Goal: Transaction & Acquisition: Obtain resource

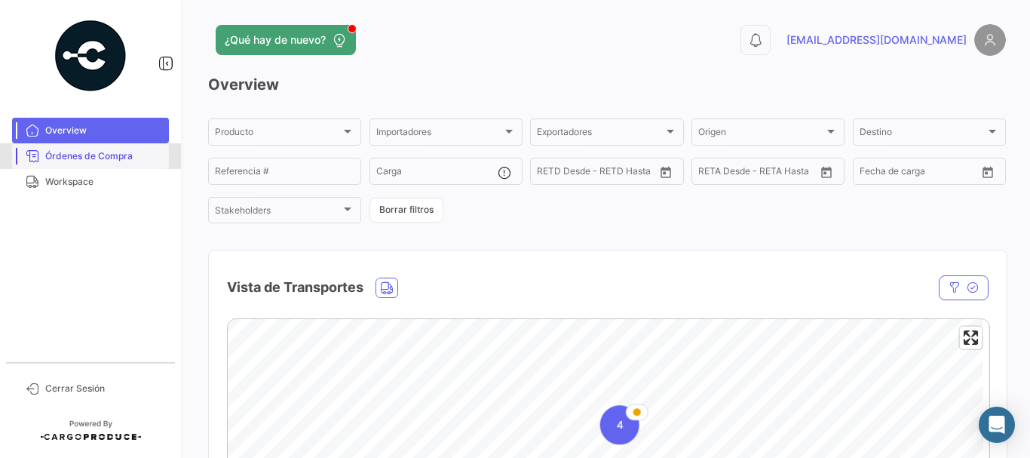
click at [127, 161] on span "Órdenes de Compra" at bounding box center [104, 156] width 118 height 14
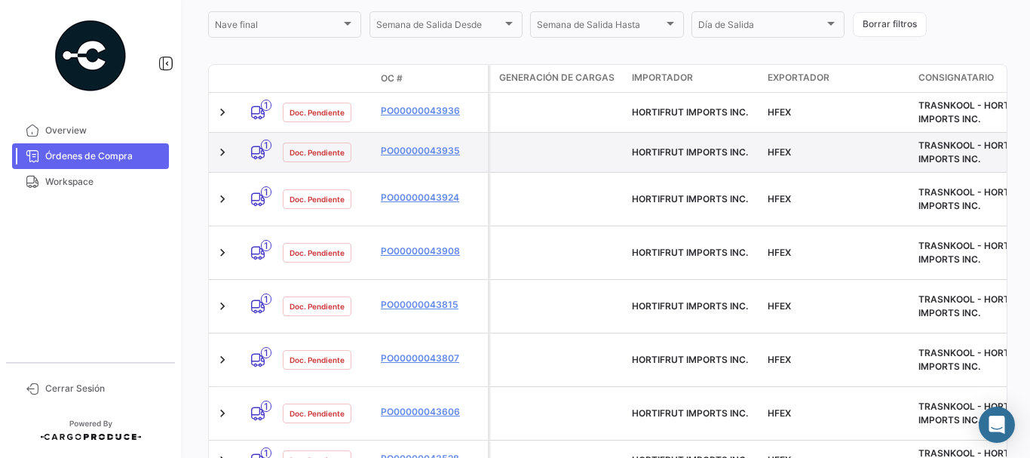
scroll to position [288, 0]
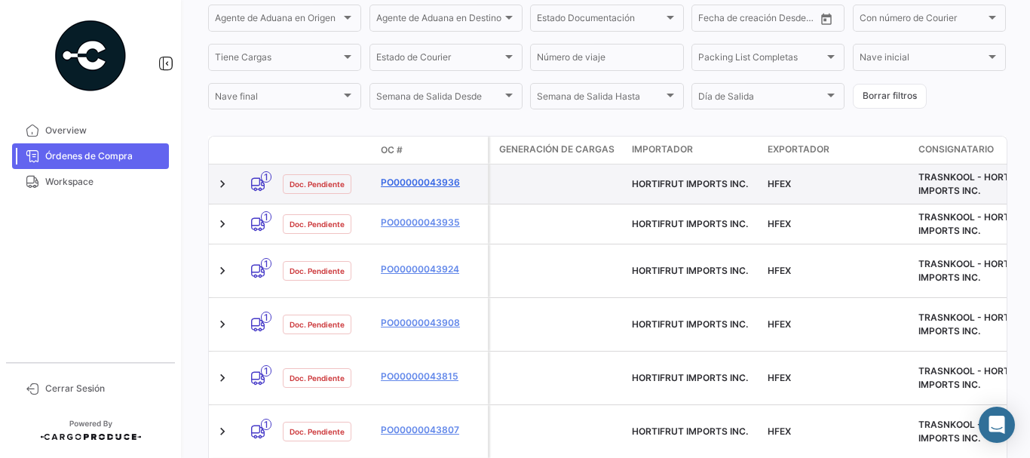
click at [399, 181] on link "PO00000043936" at bounding box center [431, 183] width 101 height 14
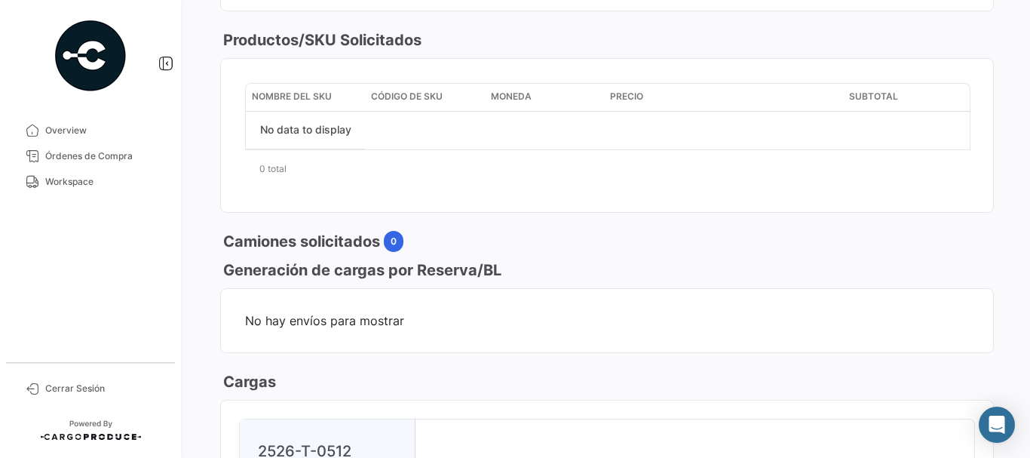
scroll to position [754, 0]
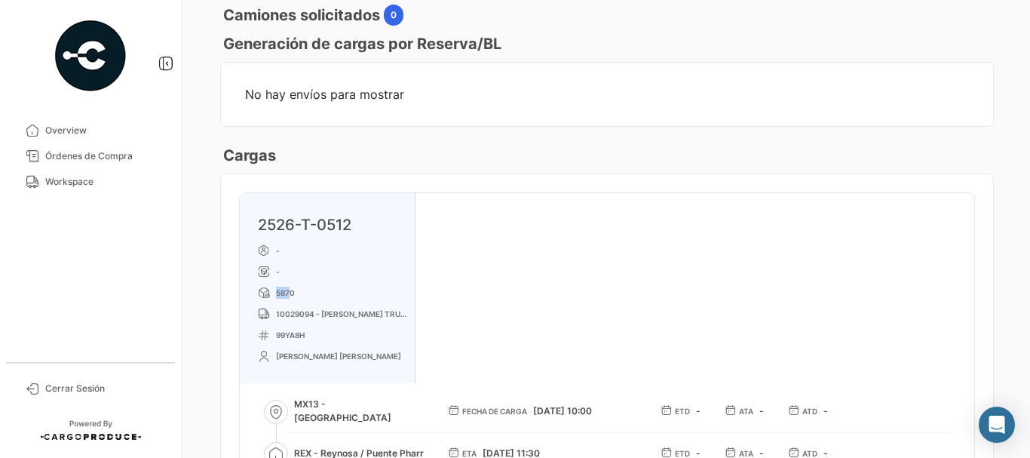
drag, startPoint x: 267, startPoint y: 289, endPoint x: 293, endPoint y: 293, distance: 26.8
click at [293, 293] on p "5870" at bounding box center [333, 292] width 151 height 12
click at [308, 294] on p "5870" at bounding box center [333, 292] width 151 height 12
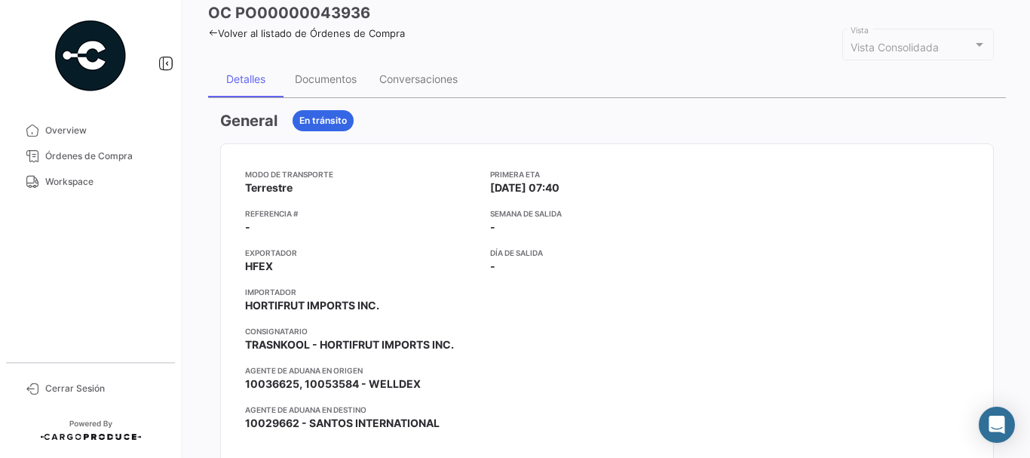
scroll to position [0, 0]
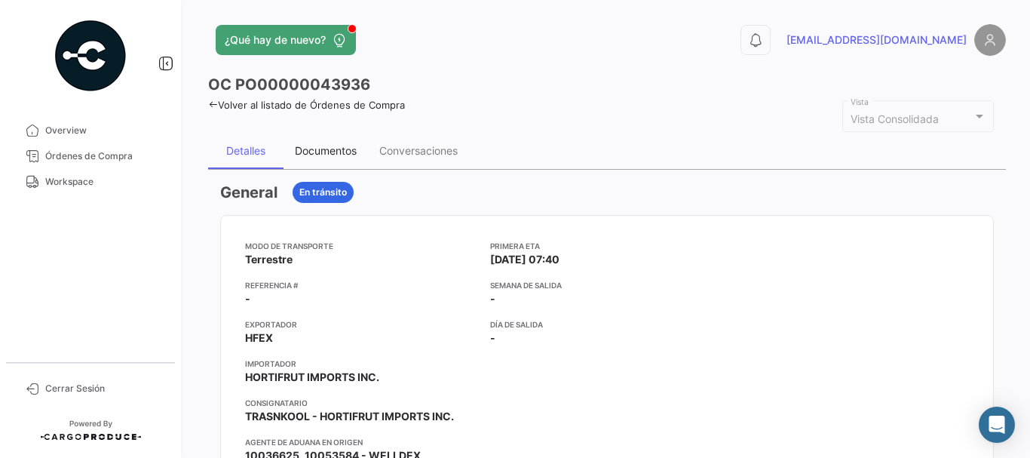
click at [332, 157] on div "Documentos" at bounding box center [326, 150] width 62 height 13
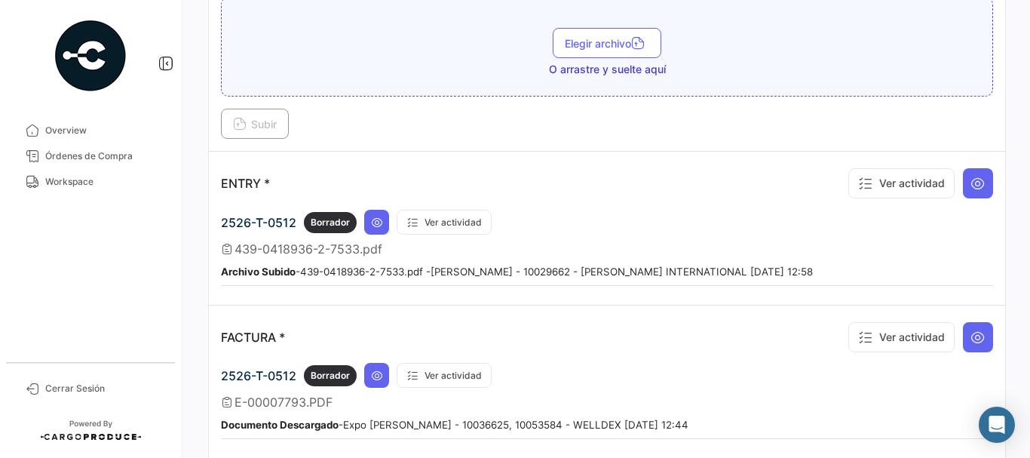
scroll to position [1131, 0]
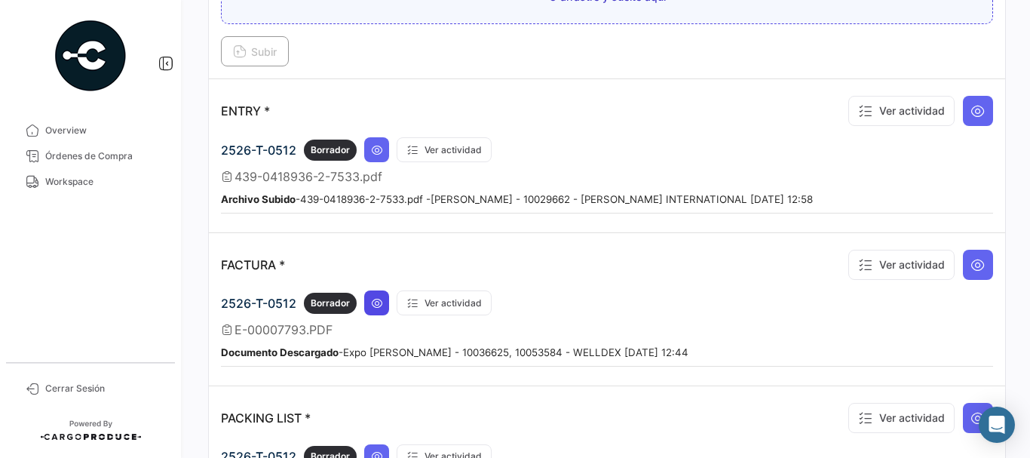
click at [382, 297] on icon at bounding box center [377, 303] width 12 height 12
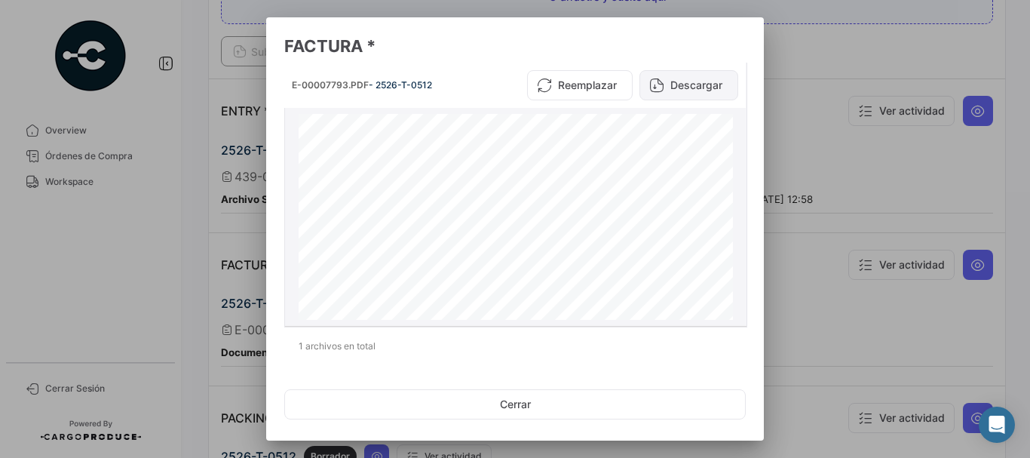
click at [697, 88] on button "Descargar" at bounding box center [688, 85] width 99 height 30
click at [227, 170] on div at bounding box center [515, 229] width 1030 height 458
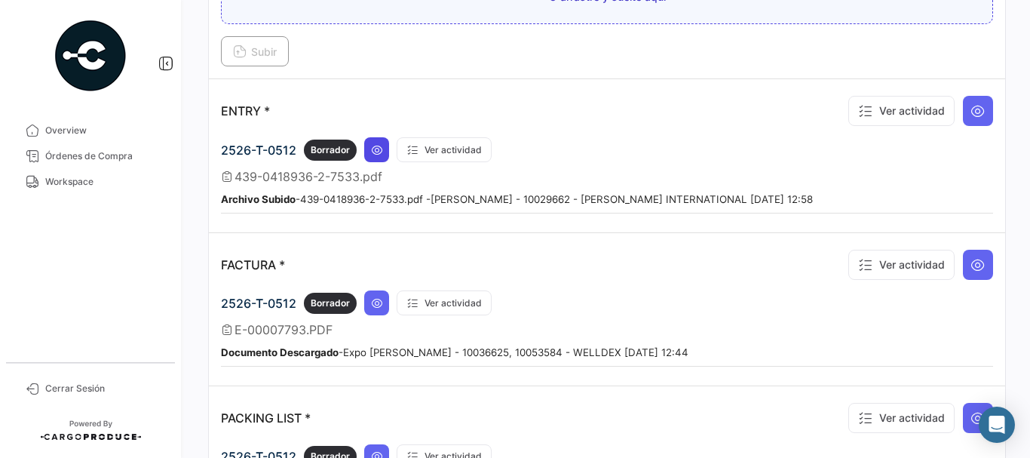
click at [375, 145] on icon at bounding box center [377, 150] width 12 height 12
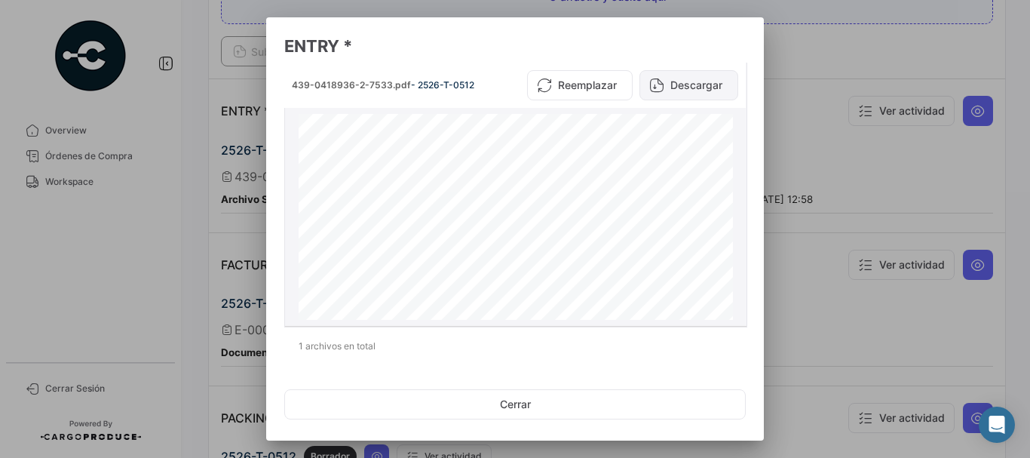
click at [695, 80] on button "Descargar" at bounding box center [688, 85] width 99 height 30
click at [180, 175] on div at bounding box center [515, 229] width 1030 height 458
